Goal: Find specific page/section: Find specific page/section

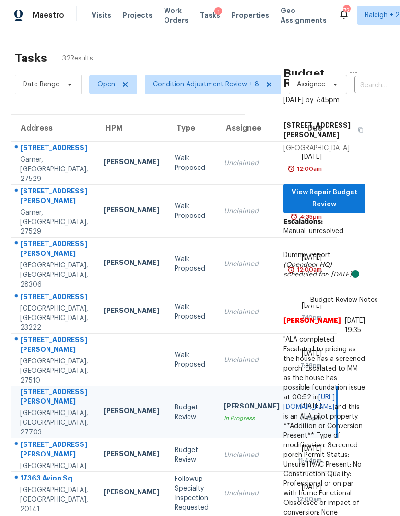
scroll to position [0, 20]
click at [200, 80] on span "Condition Adjustment Review + 8" at bounding box center [206, 85] width 106 height 10
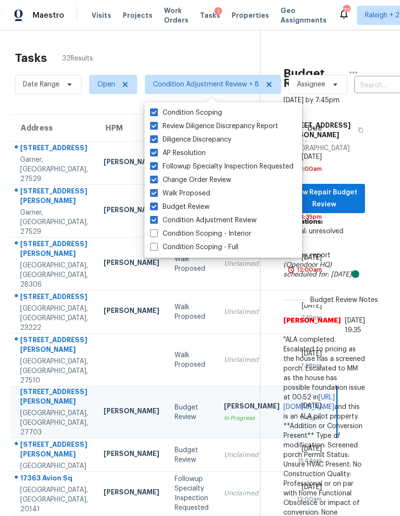
click at [154, 189] on span at bounding box center [154, 193] width 8 height 8
click at [154, 189] on input "Walk Proposed" at bounding box center [153, 192] width 6 height 6
checkbox input "false"
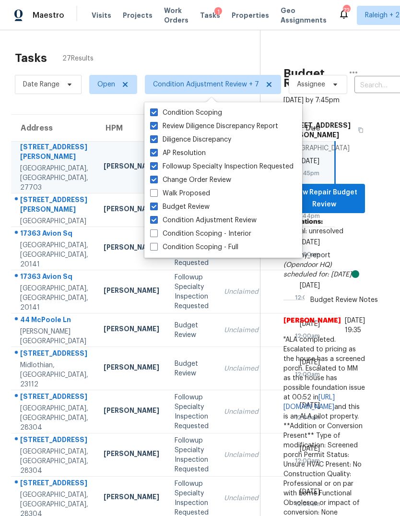
click at [154, 122] on span at bounding box center [154, 126] width 8 height 8
click at [154, 121] on input "Review Diligence Discrepancy Report" at bounding box center [153, 124] width 6 height 6
checkbox input "false"
click at [155, 135] on span at bounding box center [154, 139] width 8 height 8
click at [155, 135] on input "Diligence Discrepancy" at bounding box center [153, 138] width 6 height 6
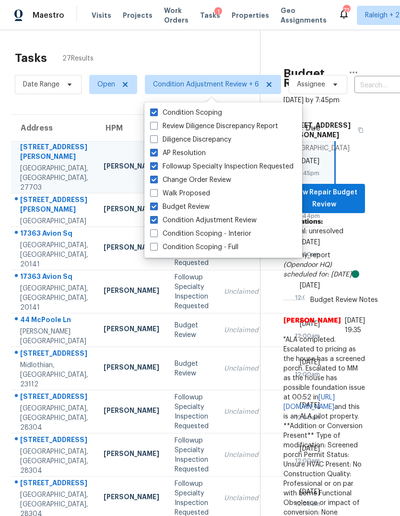
checkbox input "false"
click at [203, 46] on div "Tasks 27 Results" at bounding box center [137, 58] width 245 height 25
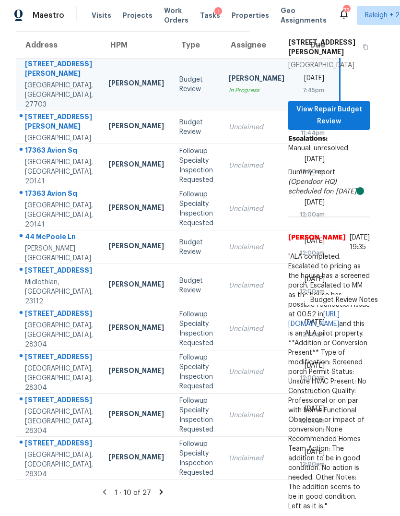
scroll to position [153, 15]
click at [157, 490] on icon at bounding box center [161, 491] width 9 height 9
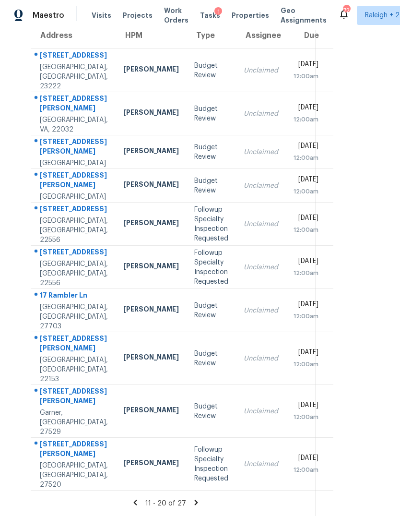
scroll to position [158, 0]
click at [200, 415] on td "Budget Review" at bounding box center [211, 411] width 49 height 53
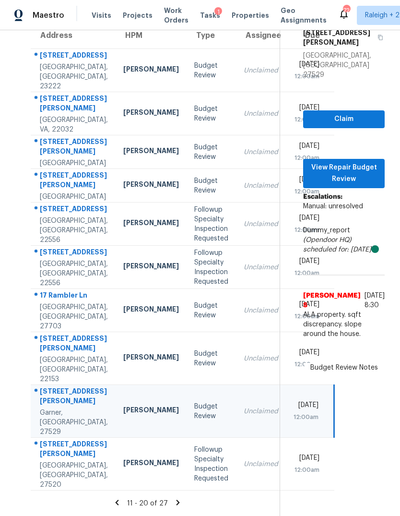
click at [236, 359] on td "Unclaimed" at bounding box center [261, 358] width 50 height 53
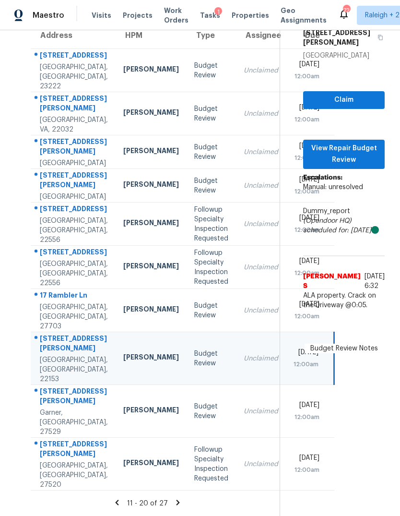
click at [123, 304] on div "[PERSON_NAME]" at bounding box center [151, 310] width 56 height 12
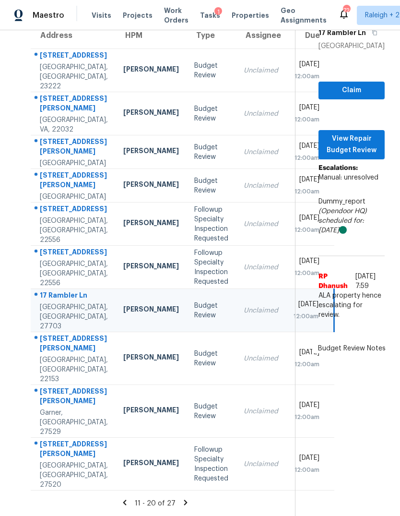
click at [183, 501] on icon at bounding box center [185, 502] width 9 height 9
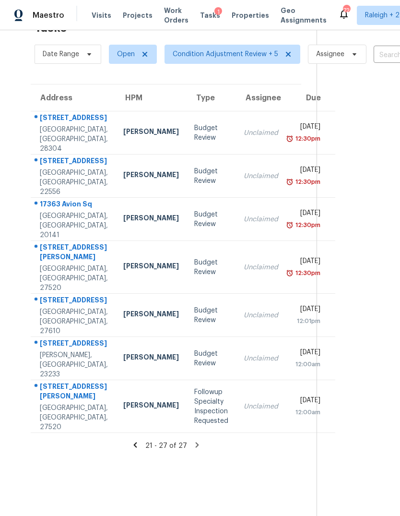
click at [244, 128] on div "Unclaimed" at bounding box center [261, 133] width 35 height 10
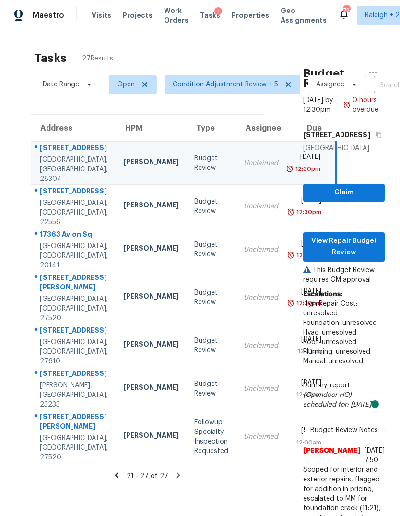
scroll to position [0, 0]
click at [123, 200] on div "[PERSON_NAME]" at bounding box center [151, 206] width 56 height 12
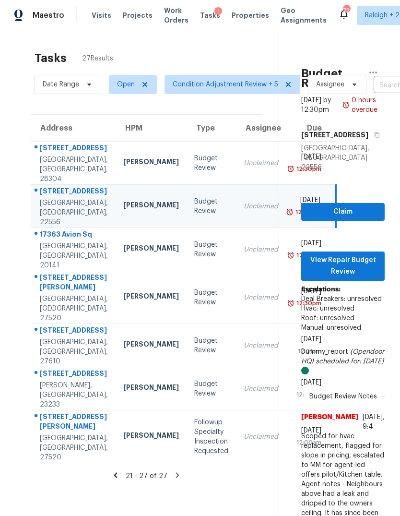
click at [123, 243] on div "[PERSON_NAME]" at bounding box center [151, 249] width 56 height 12
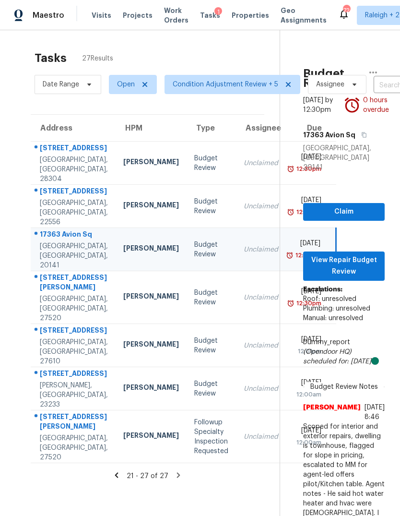
click at [123, 291] on div "[PERSON_NAME]" at bounding box center [151, 297] width 56 height 12
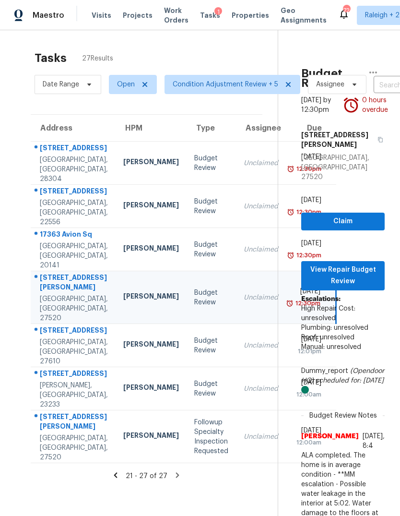
click at [123, 339] on div "[PERSON_NAME]" at bounding box center [151, 345] width 56 height 12
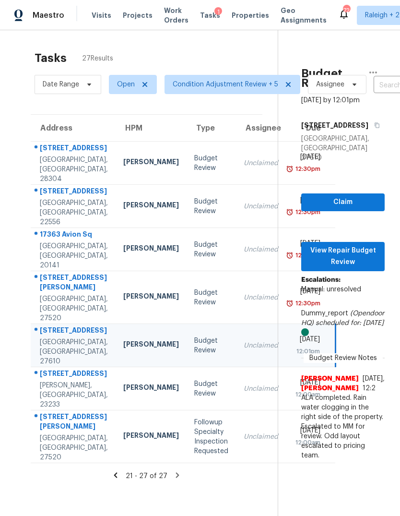
click at [123, 393] on div "[PERSON_NAME]" at bounding box center [151, 388] width 56 height 12
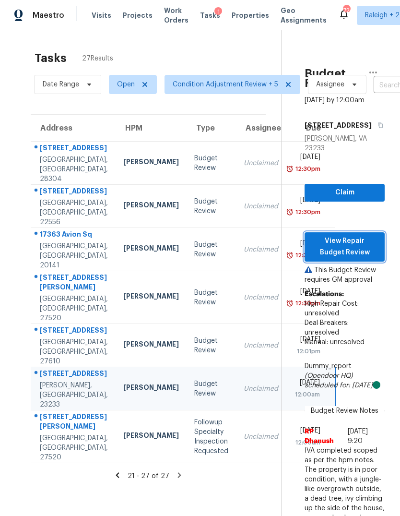
click at [366, 235] on span "View Repair Budget Review" at bounding box center [344, 247] width 65 height 24
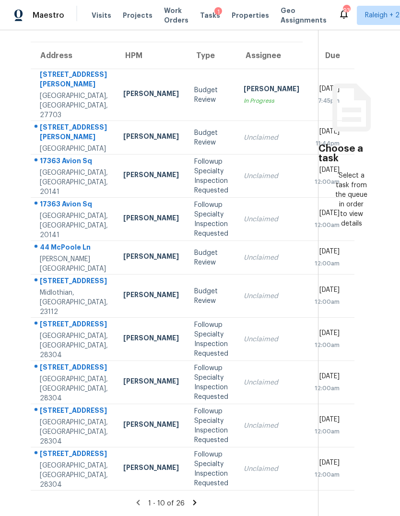
scroll to position [83, 0]
click at [236, 121] on td "Unclaimed" at bounding box center [271, 138] width 71 height 34
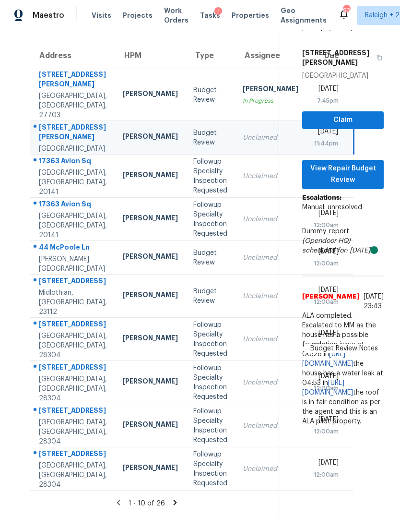
scroll to position [110, 1]
click at [306, 241] on td "Wed, Aug 13th 2025 12:00am" at bounding box center [329, 258] width 47 height 34
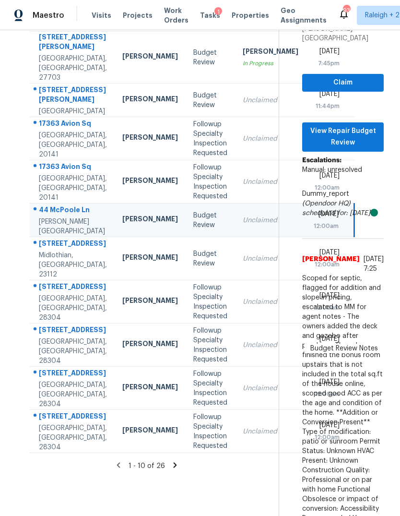
click at [235, 280] on td "Unclaimed" at bounding box center [270, 258] width 71 height 43
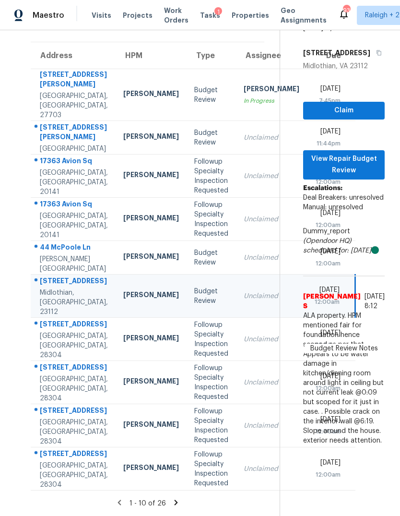
scroll to position [140, 0]
click at [180, 503] on icon at bounding box center [176, 502] width 9 height 9
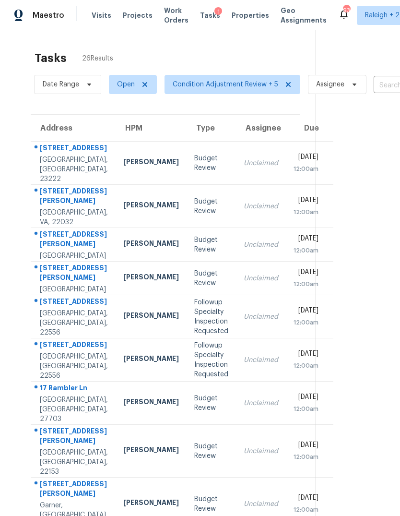
scroll to position [0, 0]
click at [236, 142] on td "Unclaimed" at bounding box center [261, 163] width 50 height 43
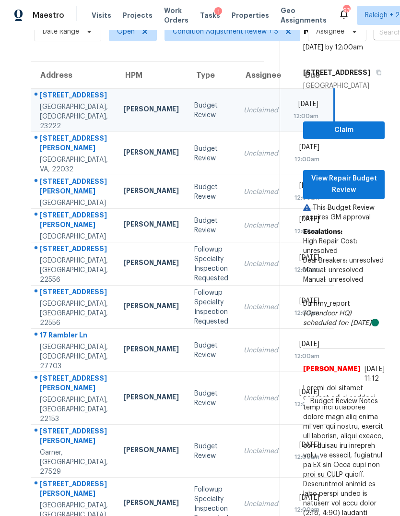
scroll to position [52, 0]
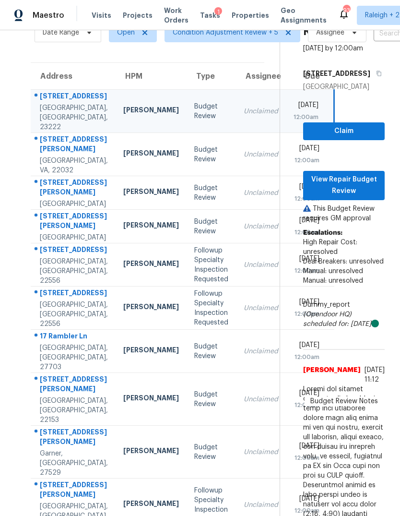
click at [244, 150] on div "Unclaimed" at bounding box center [261, 155] width 35 height 10
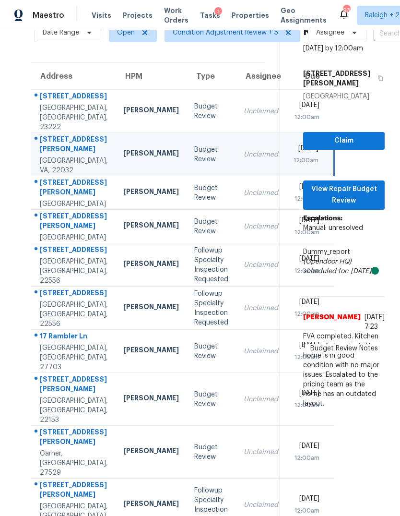
click at [244, 193] on div "Unclaimed" at bounding box center [261, 193] width 35 height 10
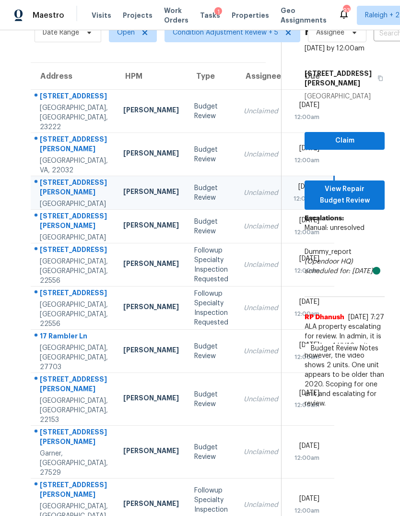
click at [244, 231] on div "Unclaimed" at bounding box center [261, 227] width 35 height 10
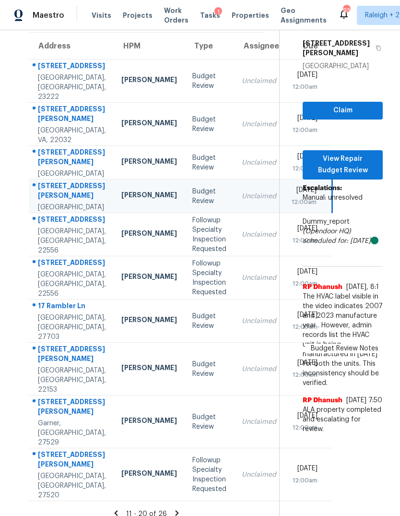
scroll to position [47, 4]
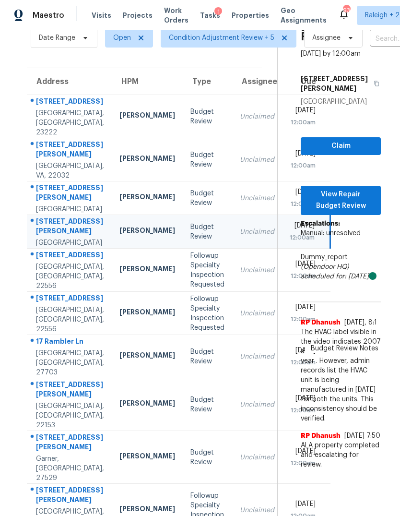
click at [232, 292] on td "Unclaimed" at bounding box center [257, 269] width 50 height 43
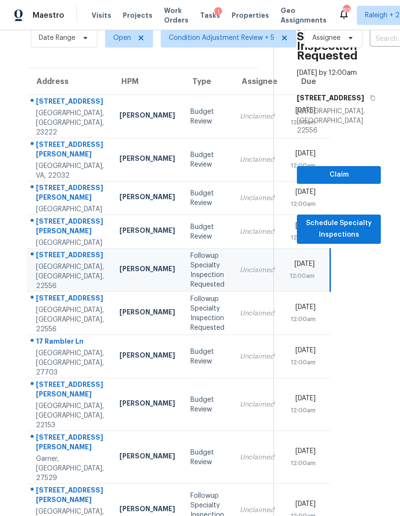
click at [232, 378] on td "Unclaimed" at bounding box center [257, 356] width 50 height 43
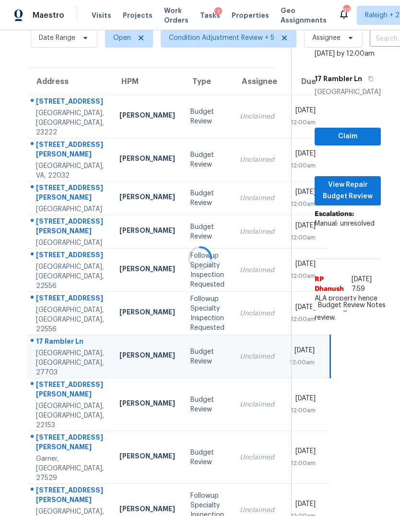
click at [195, 475] on div at bounding box center [200, 258] width 400 height 516
click at [175, 472] on div at bounding box center [200, 258] width 400 height 516
click at [178, 466] on div at bounding box center [200, 258] width 400 height 516
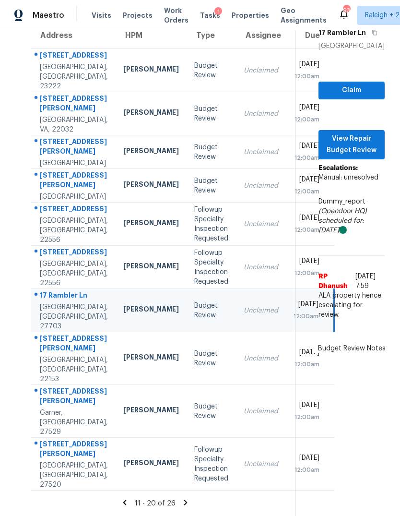
scroll to position [93, 0]
click at [244, 315] on div "Unclaimed" at bounding box center [261, 311] width 35 height 10
click at [286, 385] on td "Wed, Aug 13th 2025 12:00am" at bounding box center [310, 358] width 48 height 53
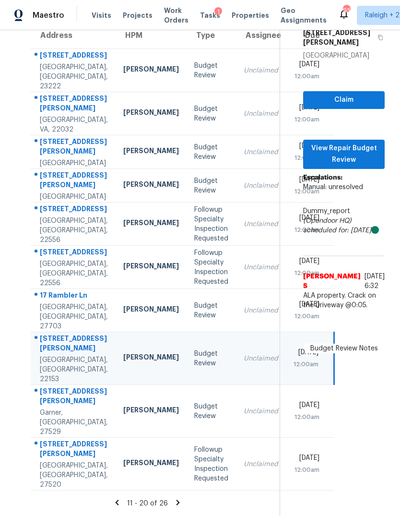
click at [187, 437] on td "Budget Review" at bounding box center [211, 411] width 49 height 53
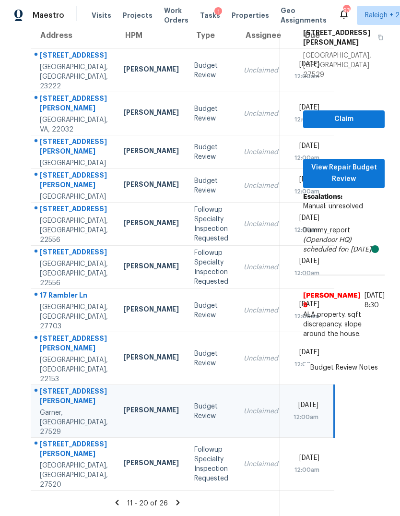
scroll to position [158, 0]
click at [182, 498] on icon at bounding box center [178, 502] width 9 height 9
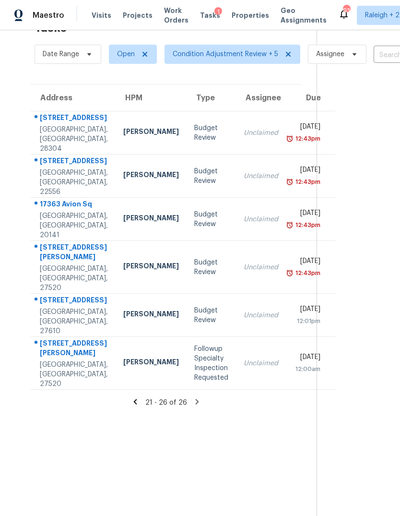
click at [236, 301] on td "Unclaimed" at bounding box center [261, 315] width 50 height 43
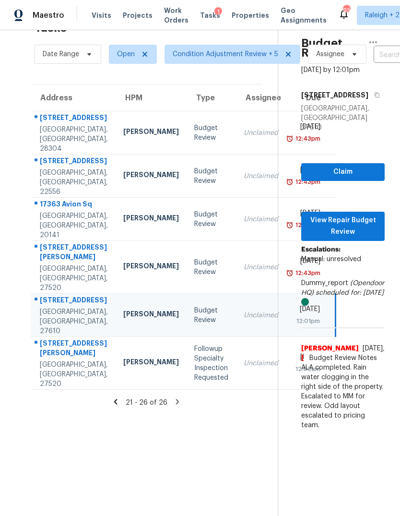
click at [286, 263] on td "Tue, Aug 12th 2025 12:43pm" at bounding box center [310, 267] width 49 height 53
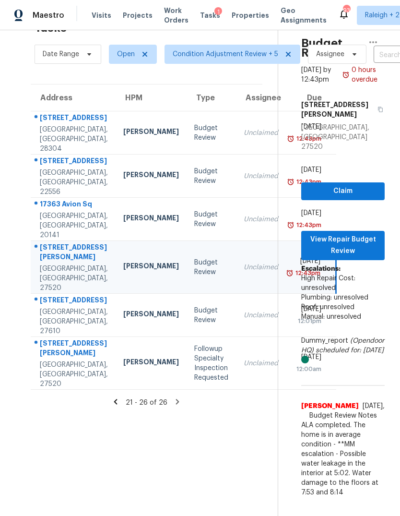
click at [236, 201] on td "Unclaimed" at bounding box center [261, 219] width 50 height 43
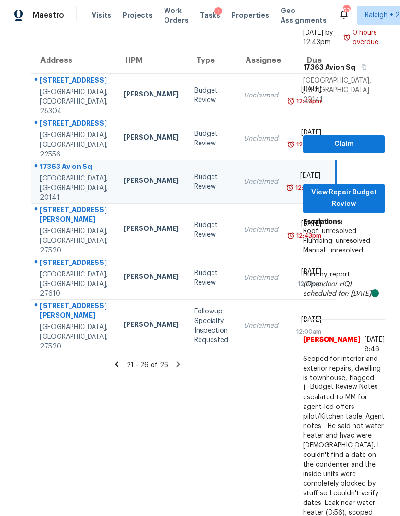
scroll to position [68, 0]
click at [250, 421] on section "Tasks 26 Results Date Range Open Condition Adjustment Review + 5 Assignee ​ Cre…" at bounding box center [147, 264] width 264 height 573
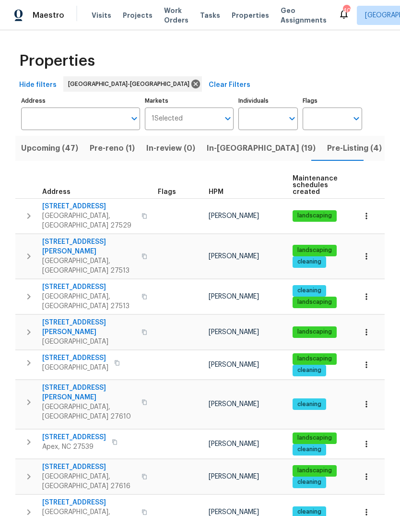
click at [241, 69] on div "Properties" at bounding box center [199, 61] width 369 height 31
click at [91, 121] on input "Address" at bounding box center [73, 118] width 105 height 23
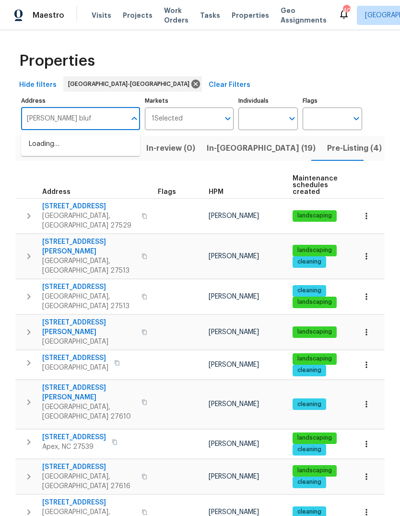
type input "sandy bluff"
click at [57, 150] on li "10 Sandy Bluff Ct Durham NC 27703" at bounding box center [80, 149] width 119 height 26
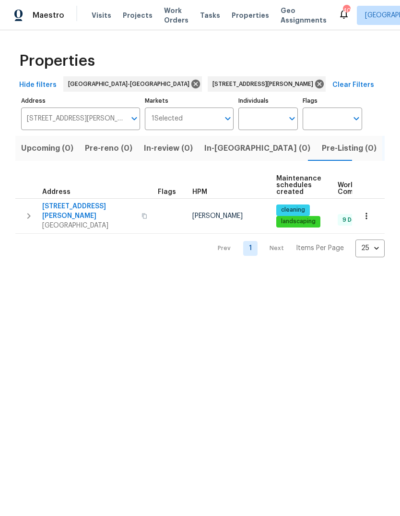
click at [373, 215] on button "button" at bounding box center [366, 215] width 21 height 21
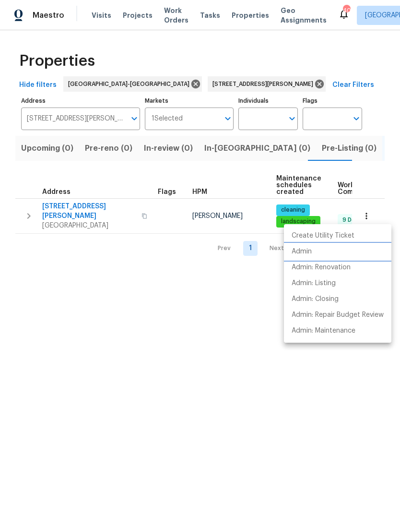
click at [311, 251] on p "Admin" at bounding box center [302, 252] width 20 height 10
